Goal: Task Accomplishment & Management: Manage account settings

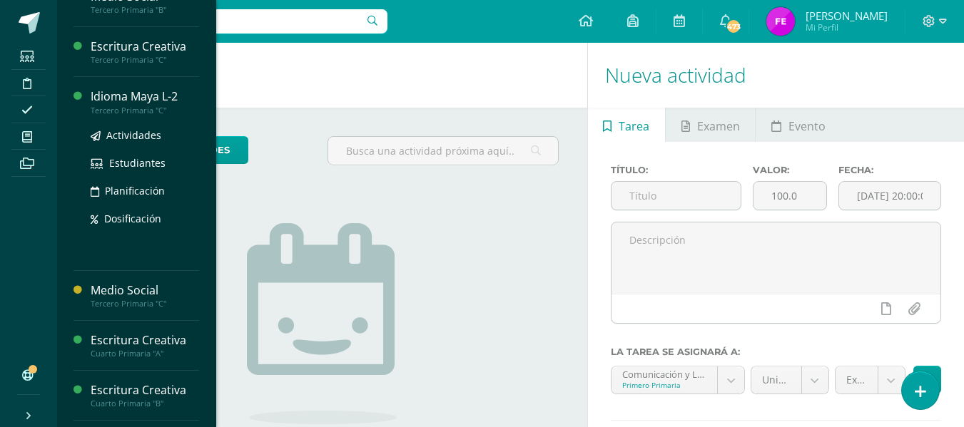
scroll to position [583, 0]
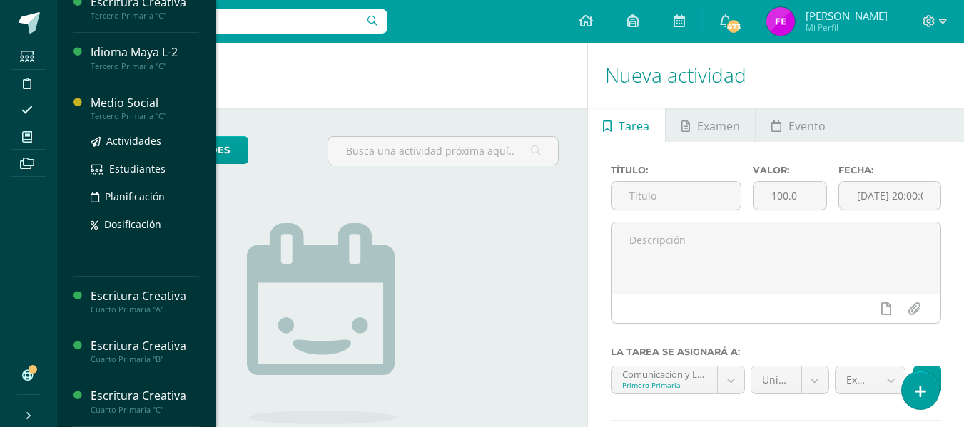
click at [115, 106] on div "Medio Social" at bounding box center [145, 103] width 108 height 16
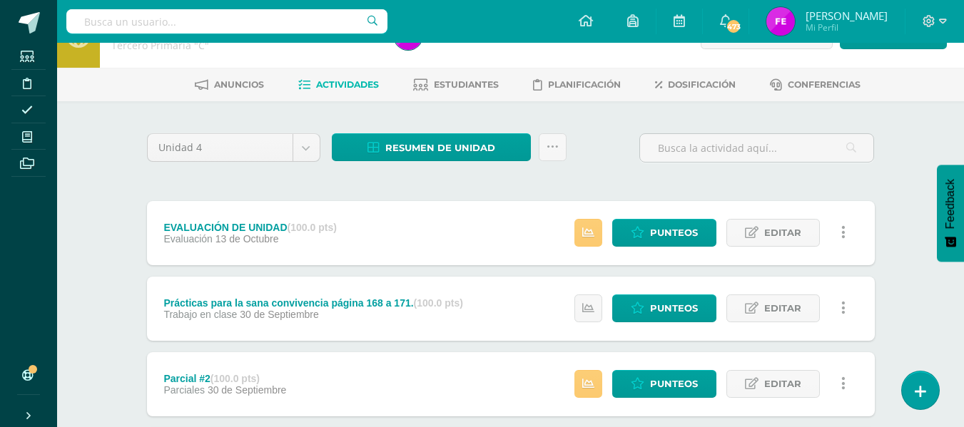
scroll to position [39, 0]
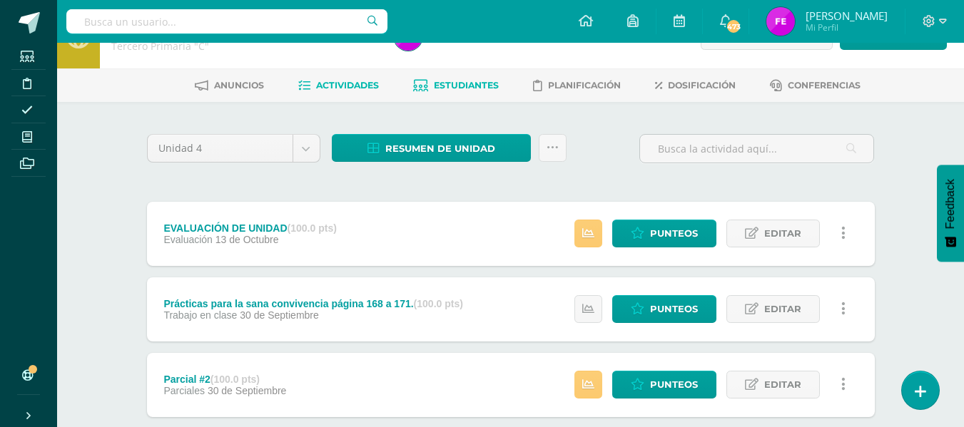
click at [471, 81] on span "Estudiantes" at bounding box center [466, 85] width 65 height 11
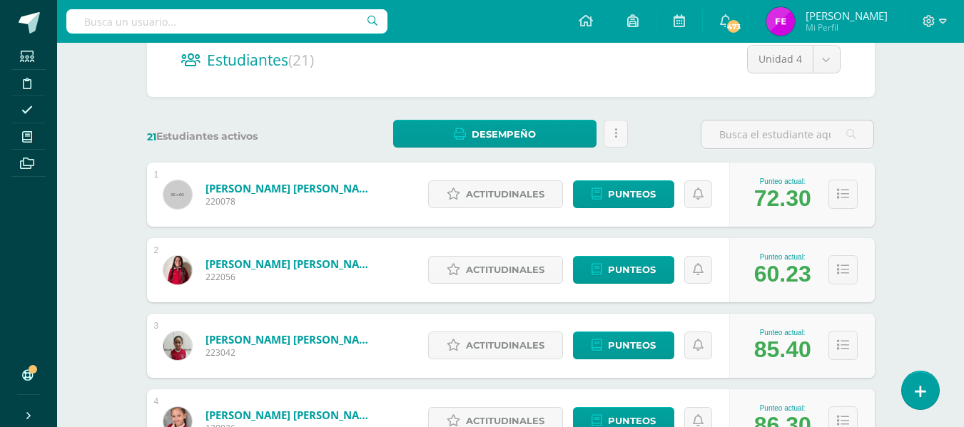
scroll to position [148, 0]
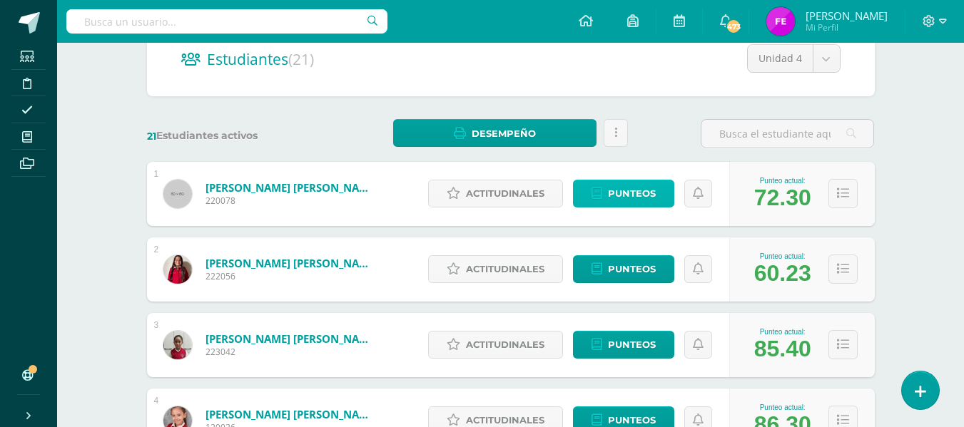
click at [611, 200] on span "Punteos" at bounding box center [632, 193] width 48 height 26
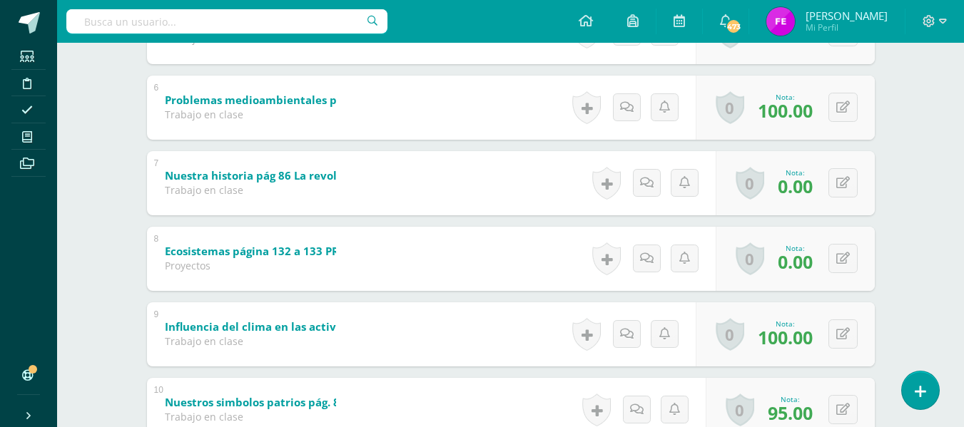
scroll to position [694, 0]
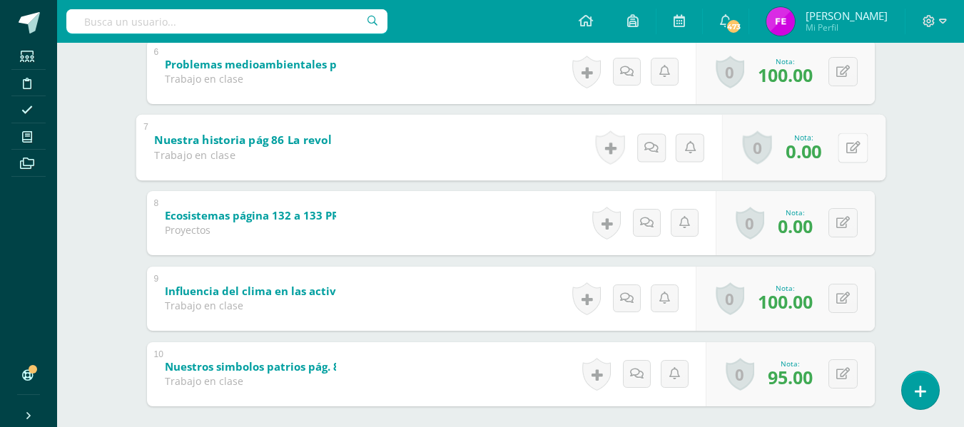
click at [856, 151] on button at bounding box center [852, 148] width 30 height 30
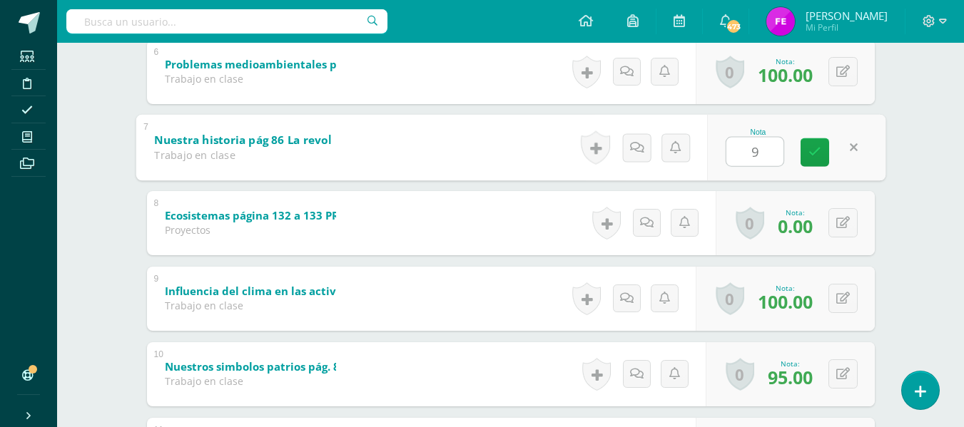
type input "95"
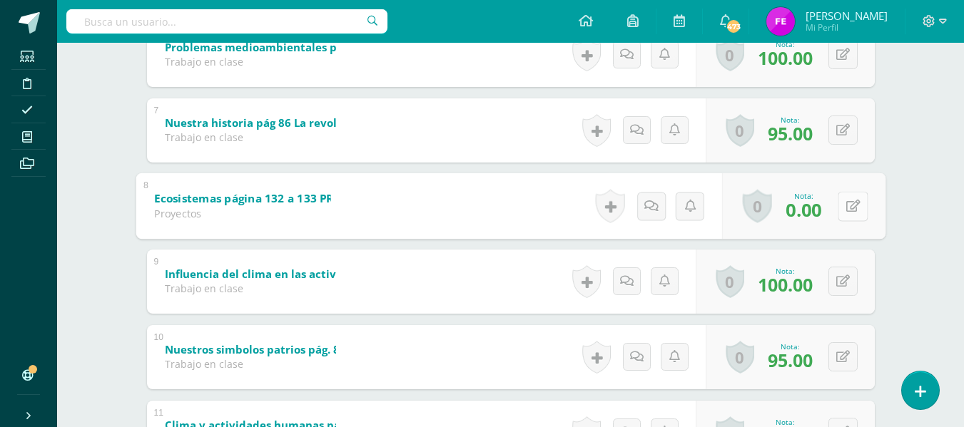
click at [850, 216] on button at bounding box center [852, 206] width 30 height 30
type input "95"
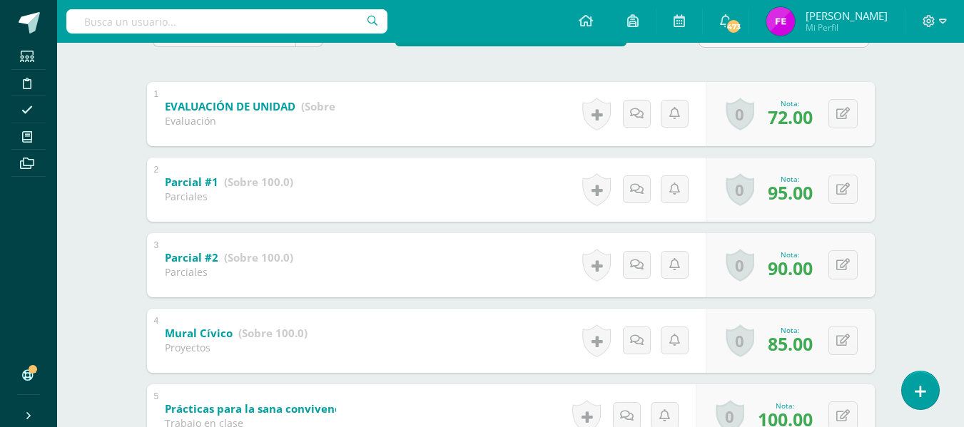
scroll to position [0, 0]
